Goal: Transaction & Acquisition: Purchase product/service

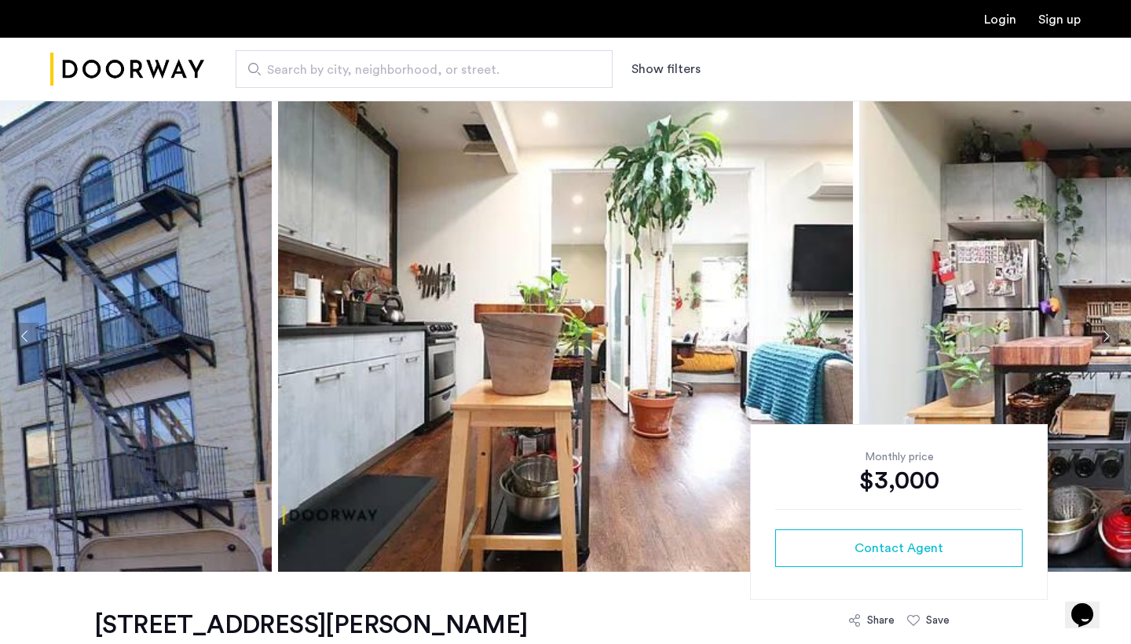
click at [448, 351] on img at bounding box center [565, 336] width 575 height 471
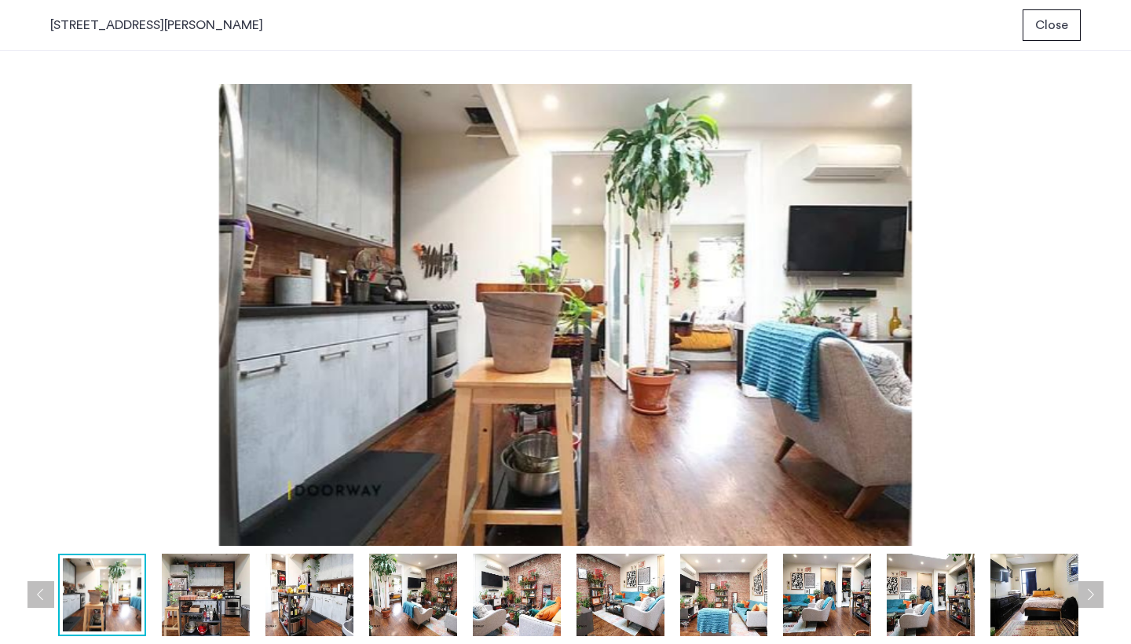
drag, startPoint x: 206, startPoint y: 594, endPoint x: 220, endPoint y: 610, distance: 21.7
click at [207, 596] on img at bounding box center [206, 595] width 88 height 82
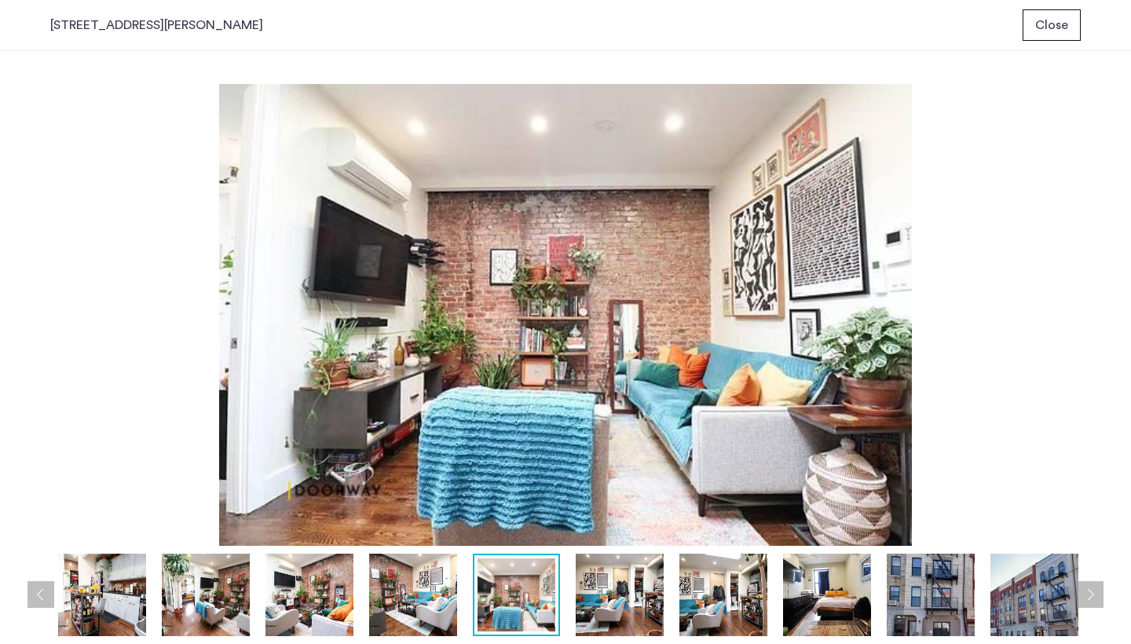
click at [1049, 26] on span "Close" at bounding box center [1051, 25] width 33 height 19
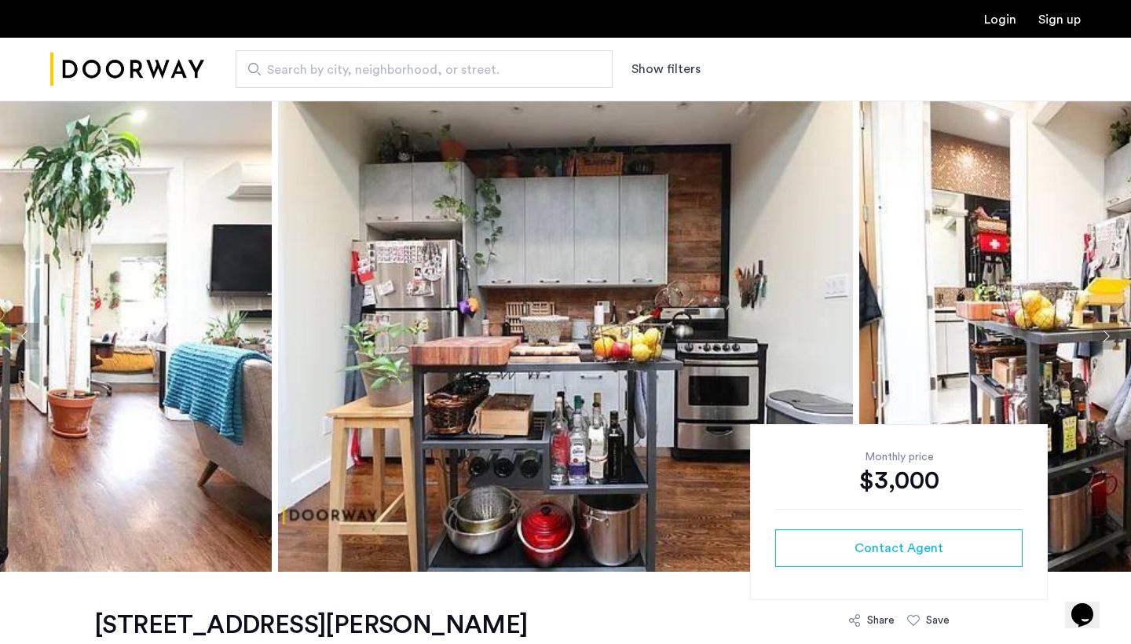
click at [377, 69] on span "Search by city, neighborhood, or street." at bounding box center [418, 69] width 302 height 19
click at [377, 69] on input "Search by city, neighborhood, or street." at bounding box center [424, 69] width 377 height 38
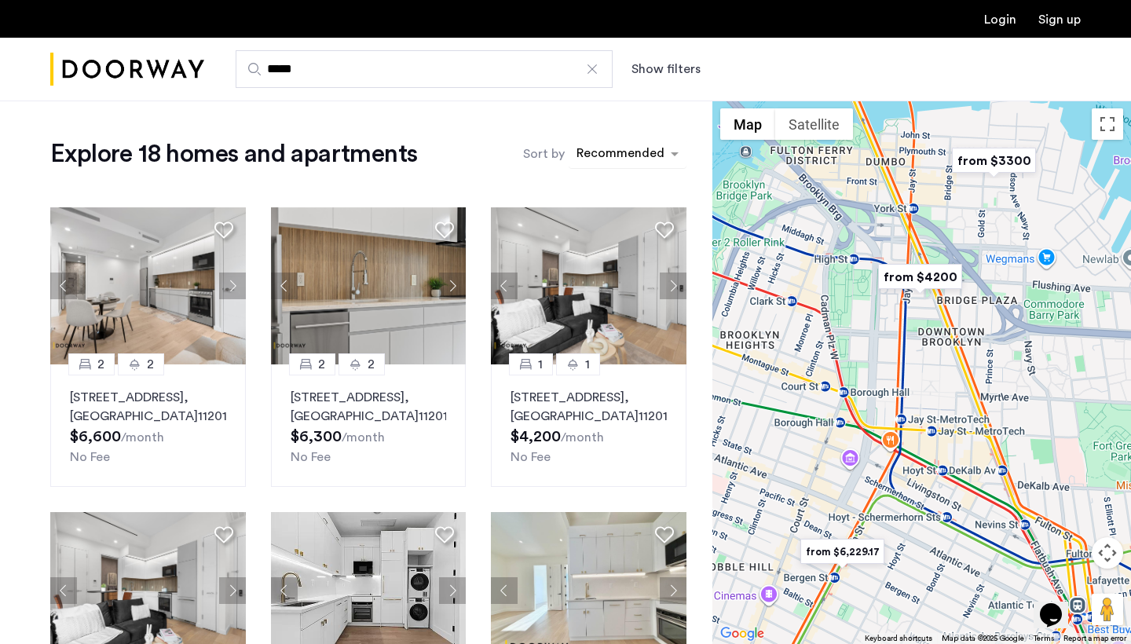
type input "*****"
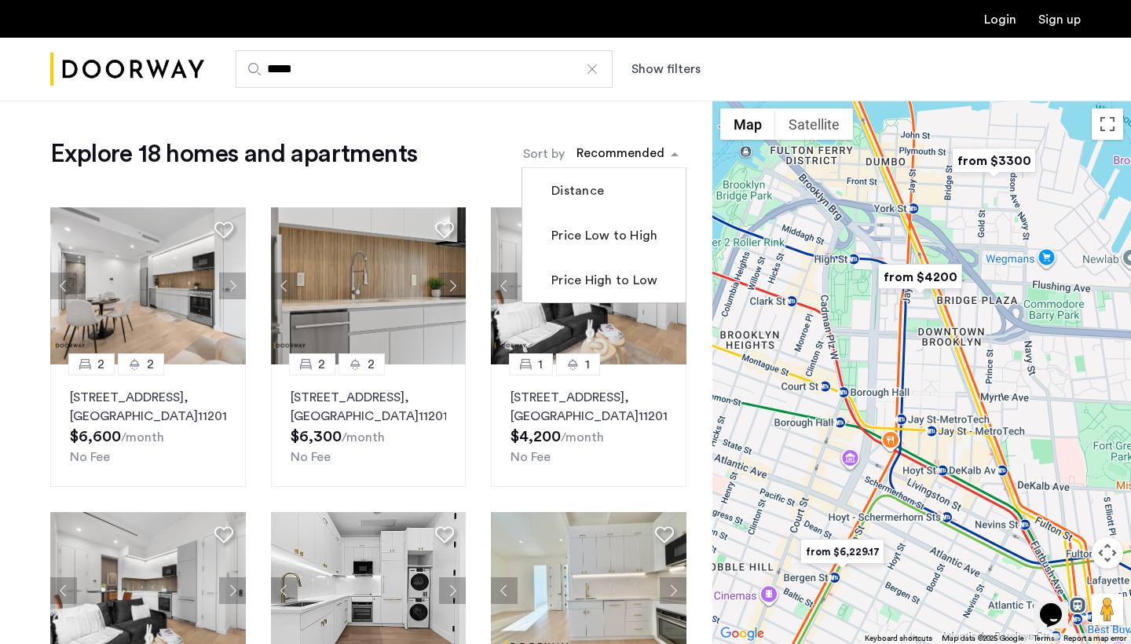
click at [650, 153] on div "sort-apartment" at bounding box center [620, 155] width 93 height 21
click at [601, 244] on label "Price Low to High" at bounding box center [602, 235] width 109 height 19
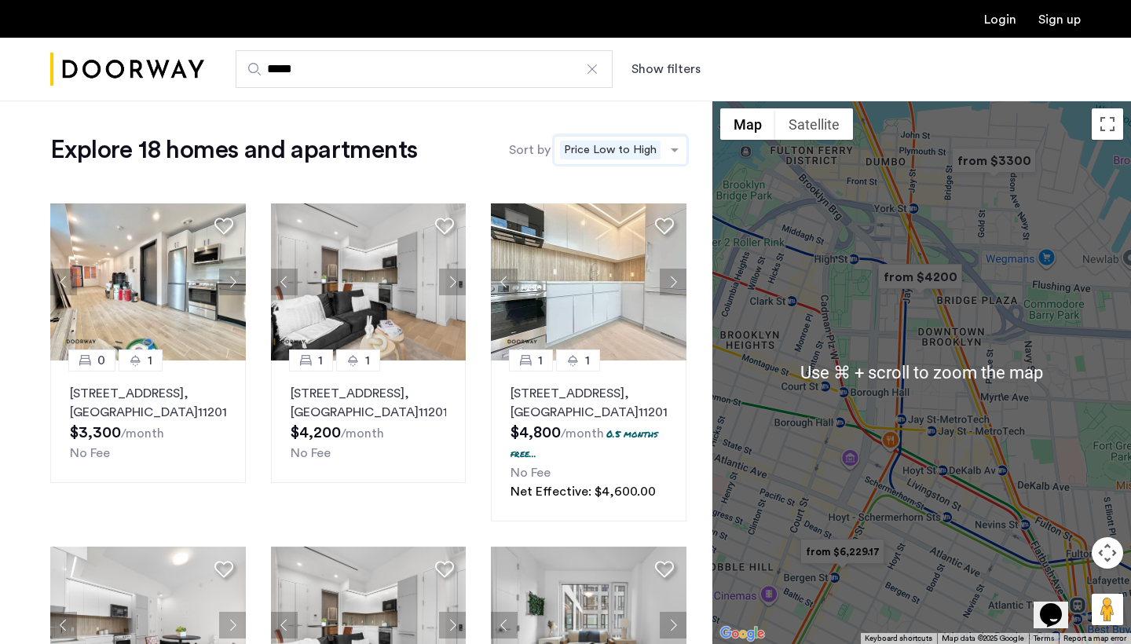
scroll to position [8, 0]
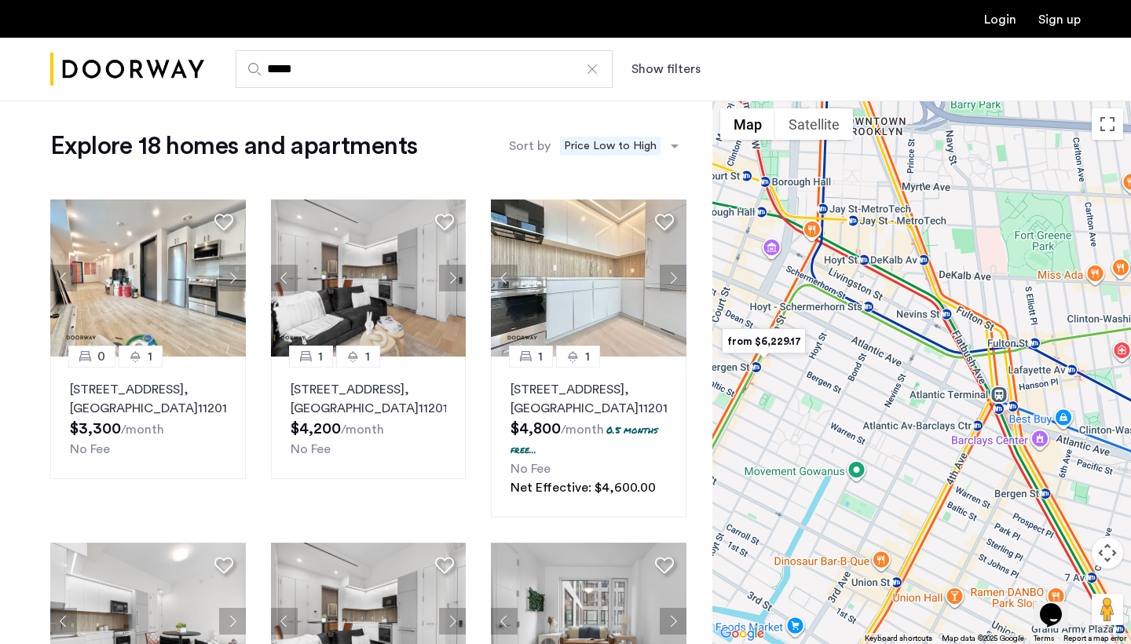
drag, startPoint x: 1006, startPoint y: 411, endPoint x: 926, endPoint y: 200, distance: 225.2
click at [926, 200] on div at bounding box center [921, 373] width 419 height 544
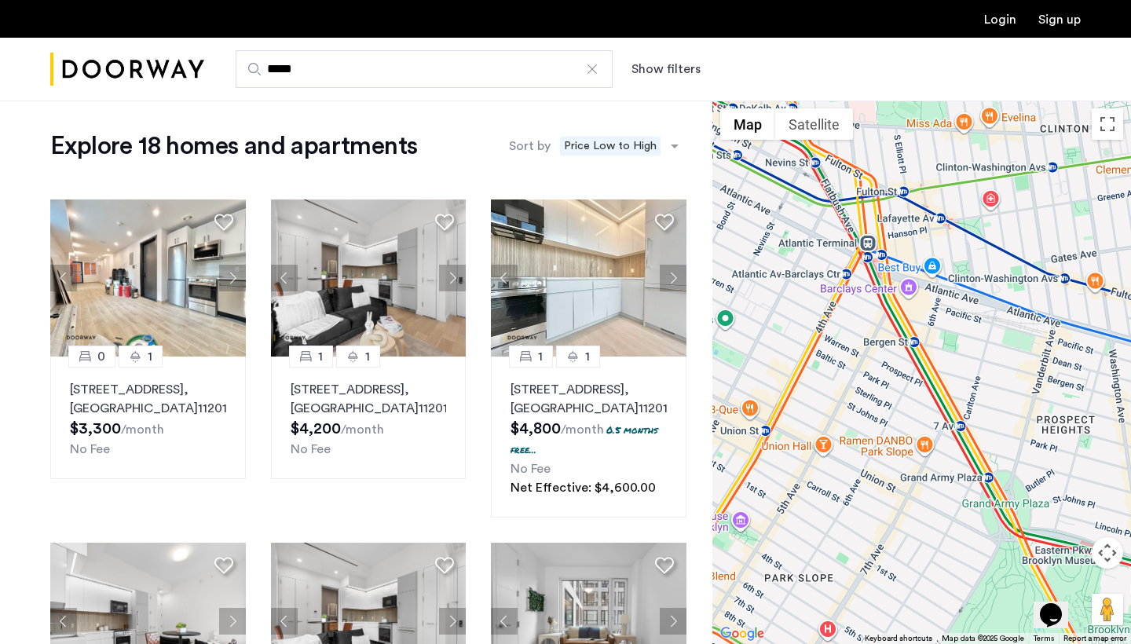
drag, startPoint x: 1059, startPoint y: 303, endPoint x: 939, endPoint y: 145, distance: 199.0
click at [939, 145] on div at bounding box center [921, 373] width 419 height 544
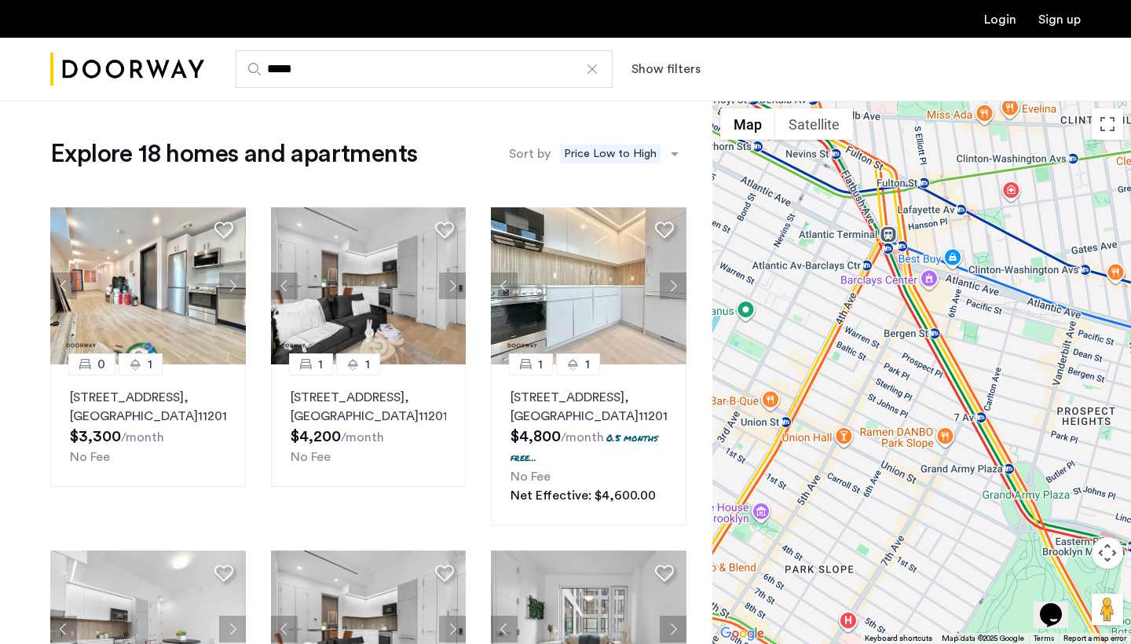
scroll to position [0, 0]
click at [1000, 18] on link "Login" at bounding box center [1000, 19] width 32 height 13
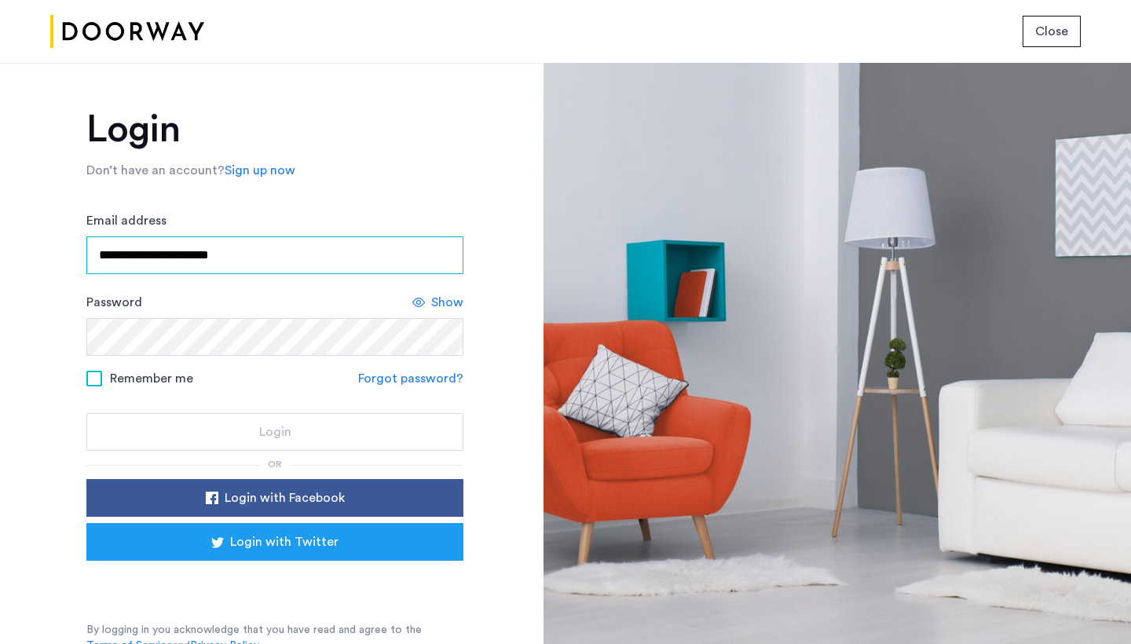
type input "**********"
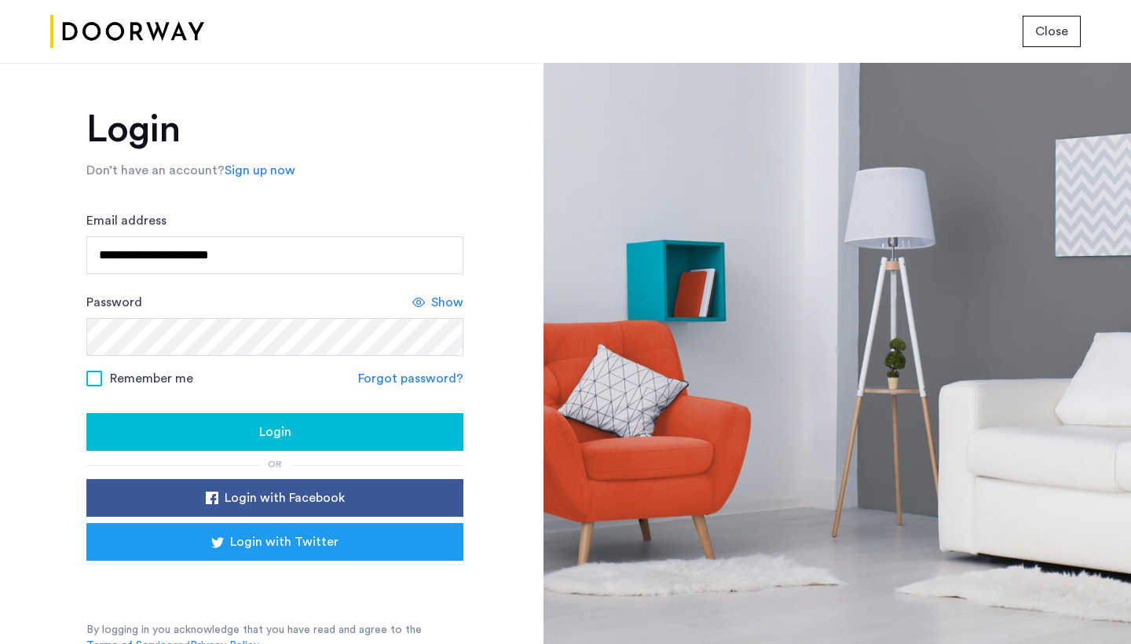
click at [445, 306] on span "Show" at bounding box center [447, 302] width 32 height 19
click at [165, 380] on span "Remember me" at bounding box center [151, 378] width 83 height 19
click at [203, 435] on div "Login" at bounding box center [275, 432] width 352 height 19
